Goal: Entertainment & Leisure: Browse casually

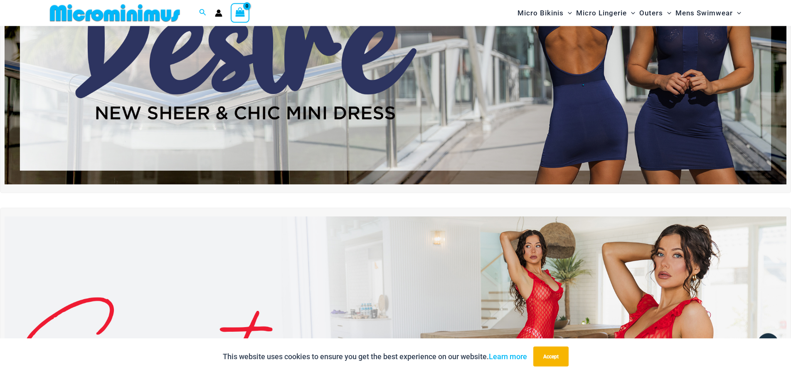
scroll to position [297, 0]
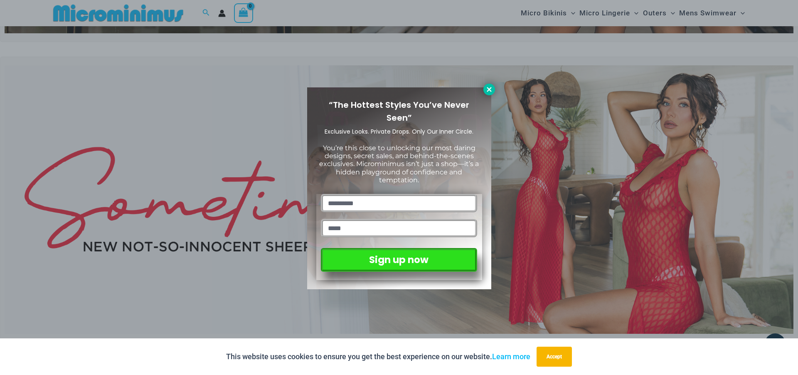
click at [490, 88] on icon at bounding box center [489, 89] width 5 height 5
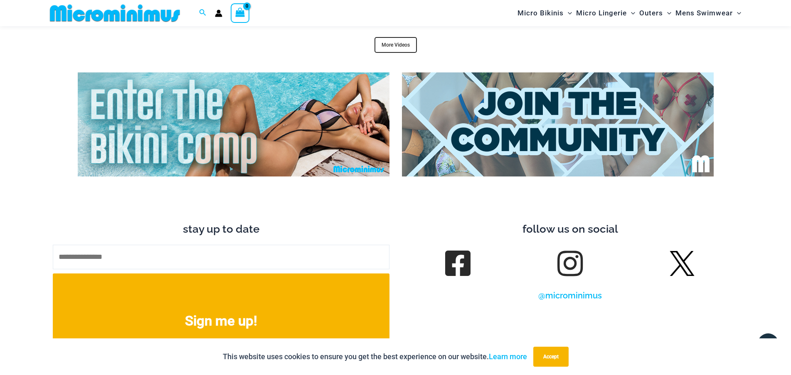
scroll to position [3521, 0]
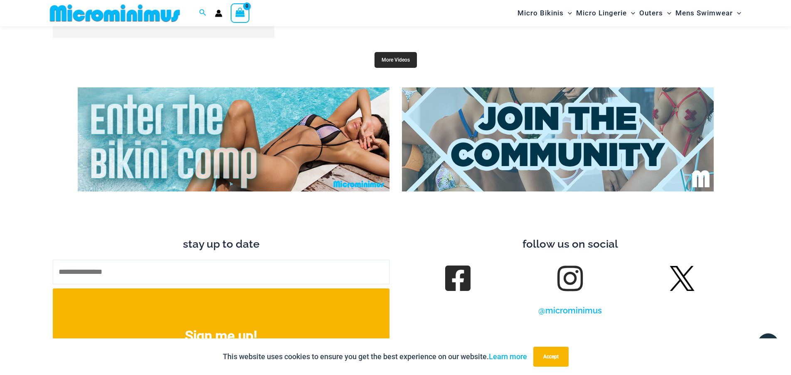
click at [390, 52] on link "More Videos" at bounding box center [396, 60] width 42 height 16
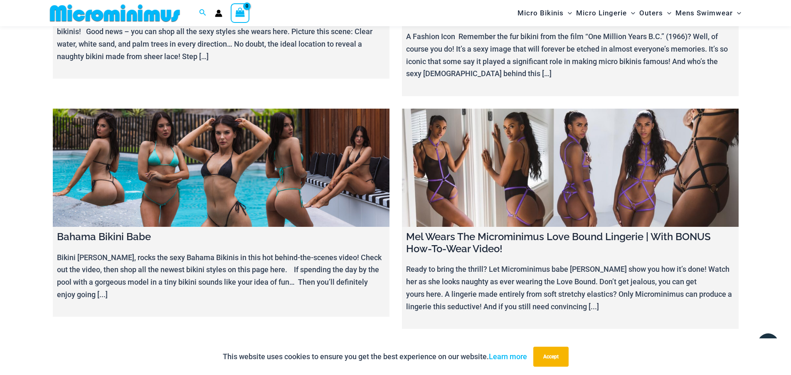
scroll to position [8433, 0]
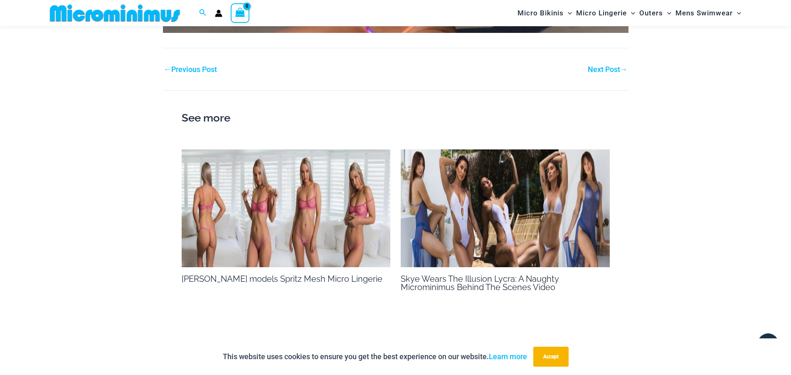
scroll to position [1265, 0]
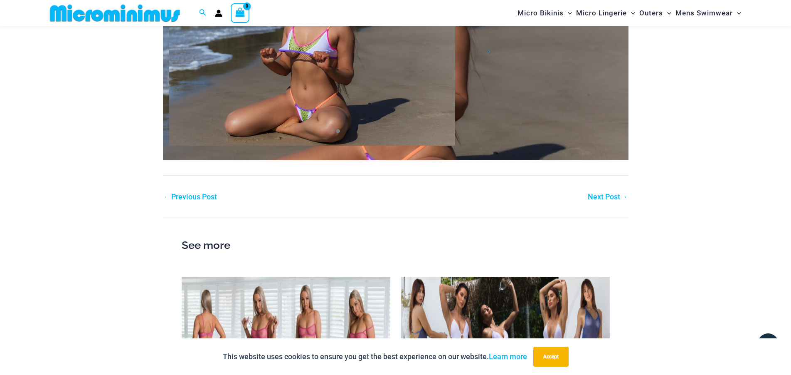
click at [600, 193] on link "Next Post →" at bounding box center [608, 196] width 40 height 7
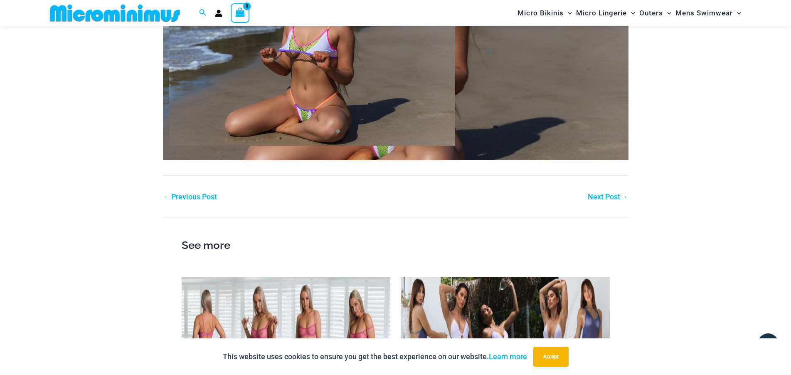
scroll to position [1095, 0]
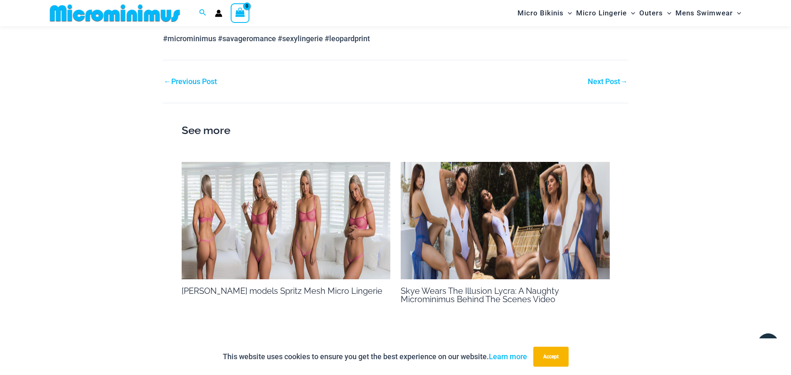
scroll to position [1227, 0]
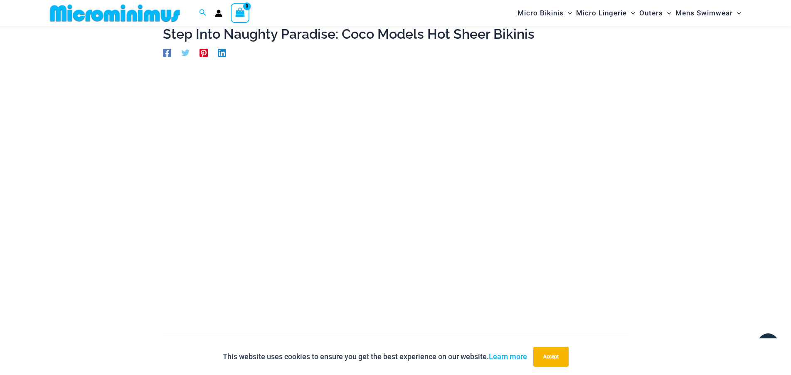
scroll to position [247, 0]
